Goal: Information Seeking & Learning: Learn about a topic

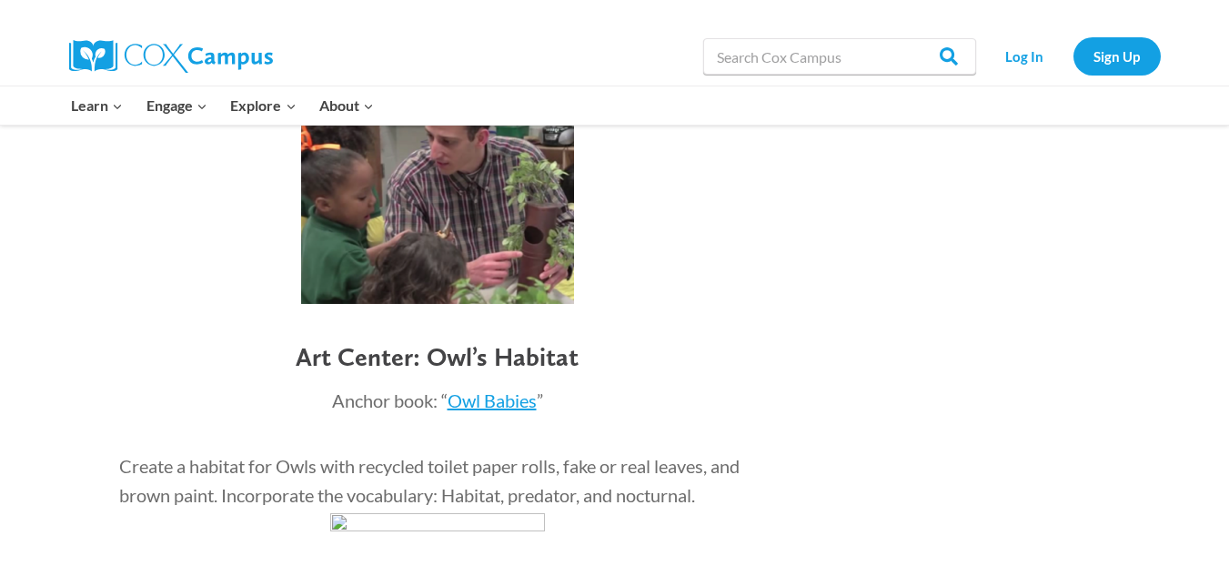
scroll to position [4439, 0]
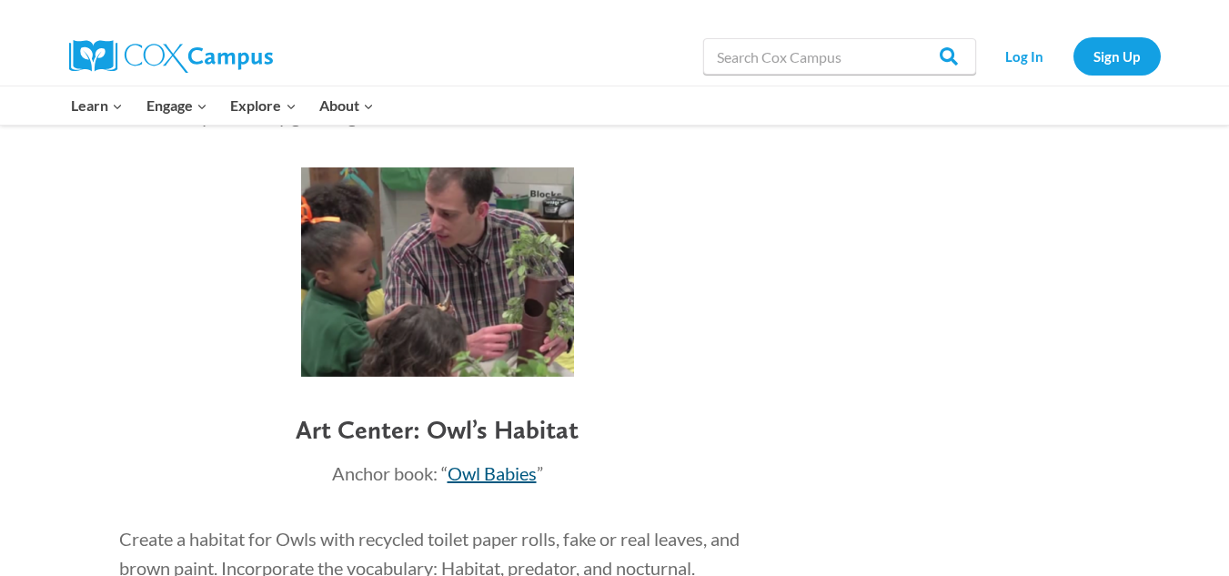
click at [507, 478] on span "Owl Babies" at bounding box center [492, 473] width 89 height 22
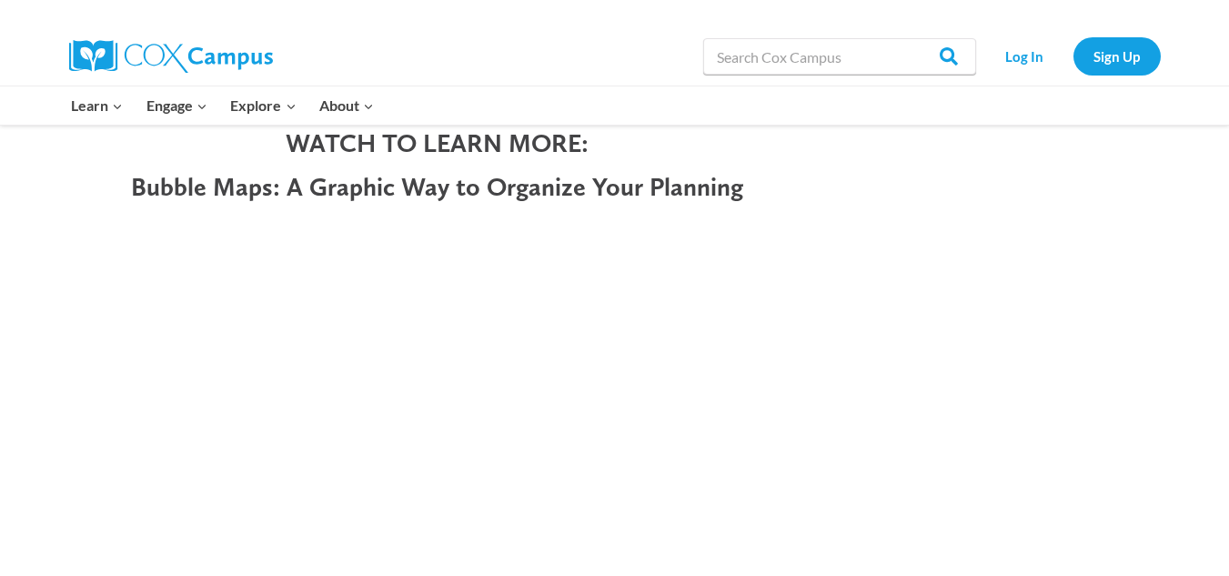
scroll to position [1379, 0]
